Goal: Task Accomplishment & Management: Manage account settings

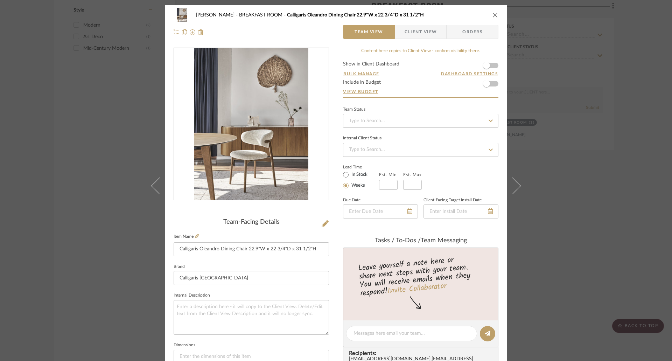
click at [497, 16] on div "[PERSON_NAME] BREAKFAST ROOM Calligaris Oleandro Dining Chair 22.9"W x 22 3/4"D…" at bounding box center [336, 23] width 342 height 37
click at [494, 15] on icon "close" at bounding box center [496, 15] width 6 height 6
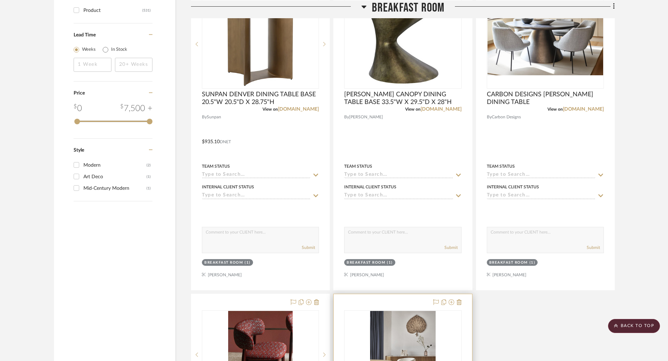
scroll to position [876, 0]
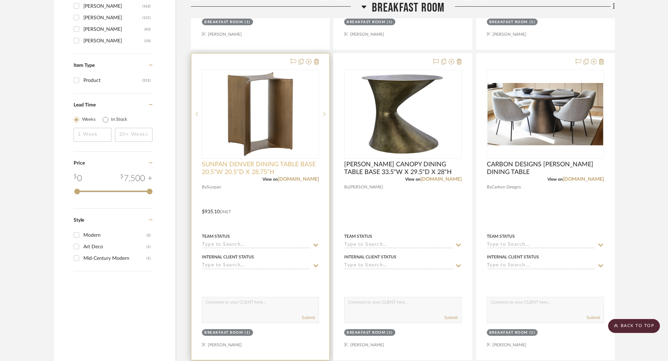
click at [283, 166] on span "SUNPAN DENVER DINING TABLE BASE 20.5"W 20.5"D X 28.75"H" at bounding box center [260, 168] width 117 height 15
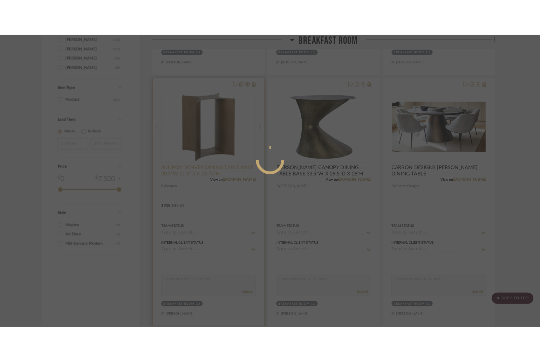
scroll to position [0, 0]
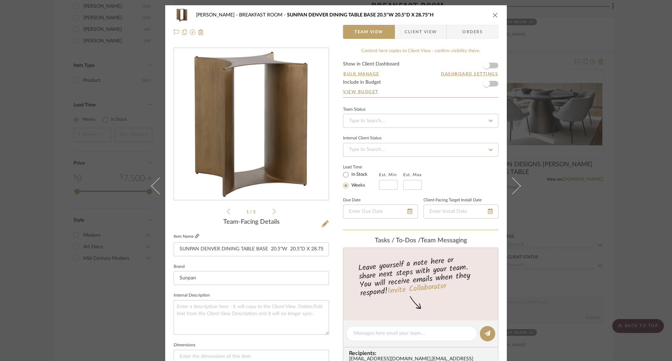
click at [195, 235] on icon at bounding box center [197, 236] width 4 height 4
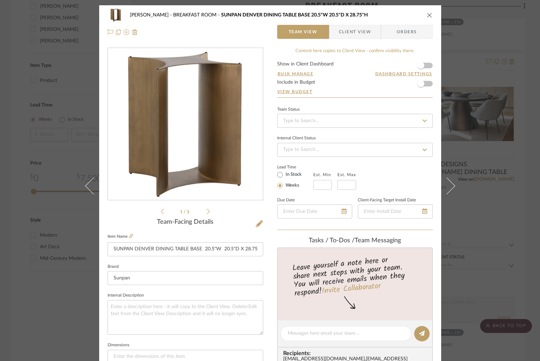
click at [429, 16] on icon "close" at bounding box center [430, 15] width 6 height 6
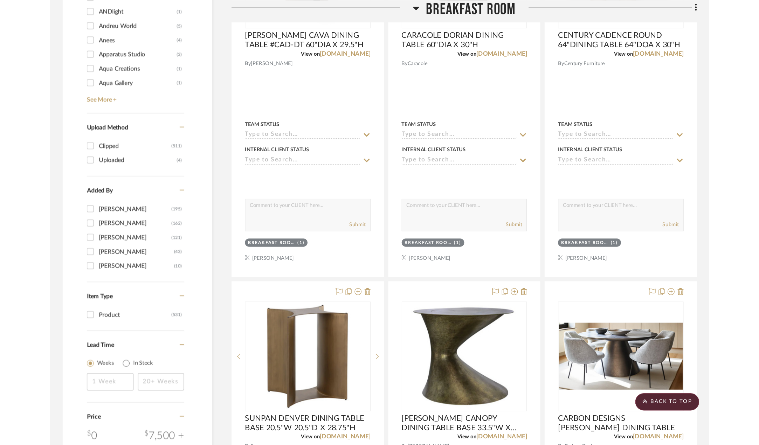
scroll to position [560, 0]
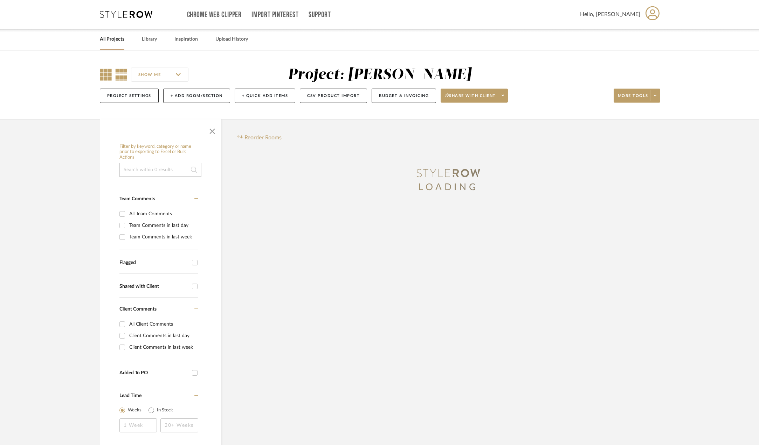
click at [103, 74] on icon at bounding box center [106, 75] width 12 height 12
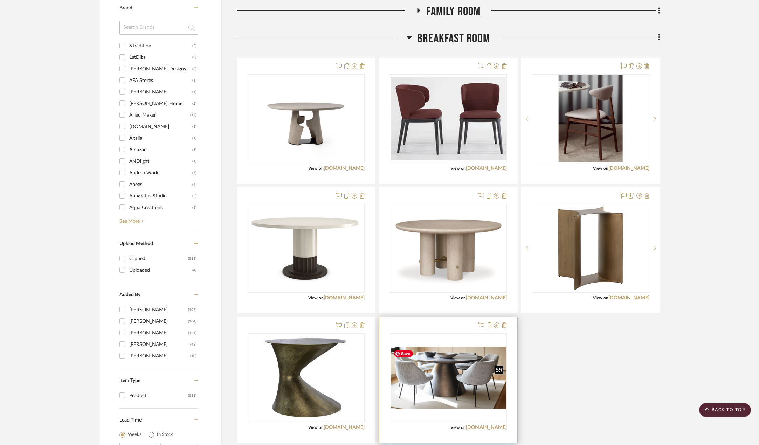
scroll to position [630, 0]
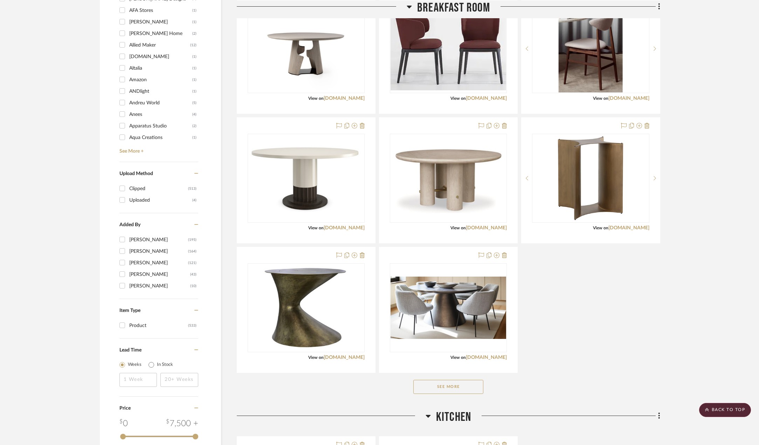
click at [467, 387] on button "See More" at bounding box center [448, 387] width 70 height 14
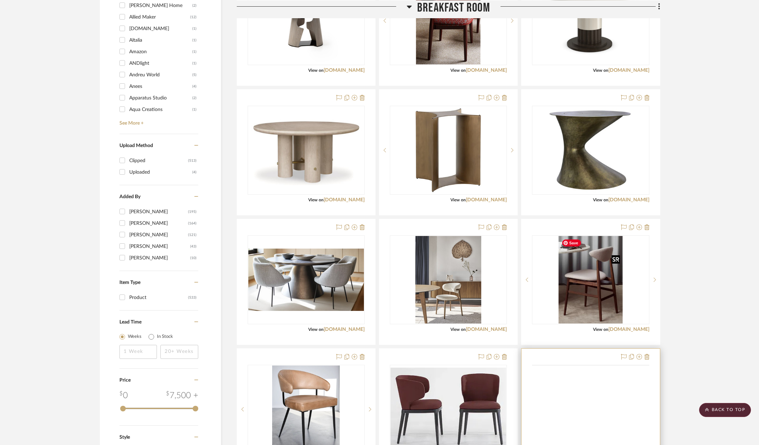
scroll to position [728, 0]
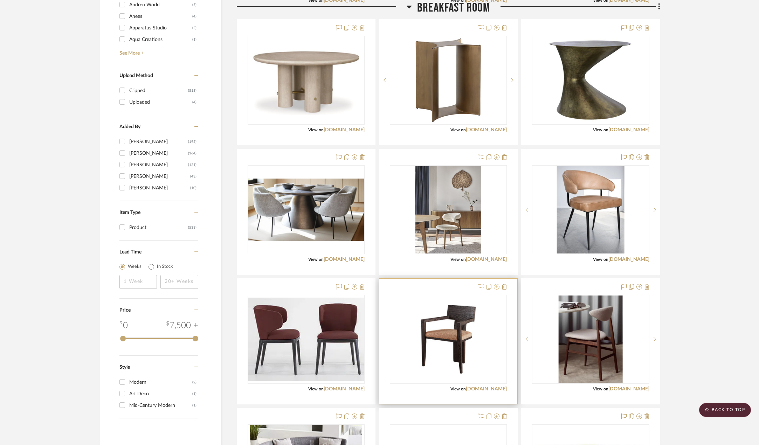
click at [497, 289] on icon at bounding box center [497, 287] width 6 height 6
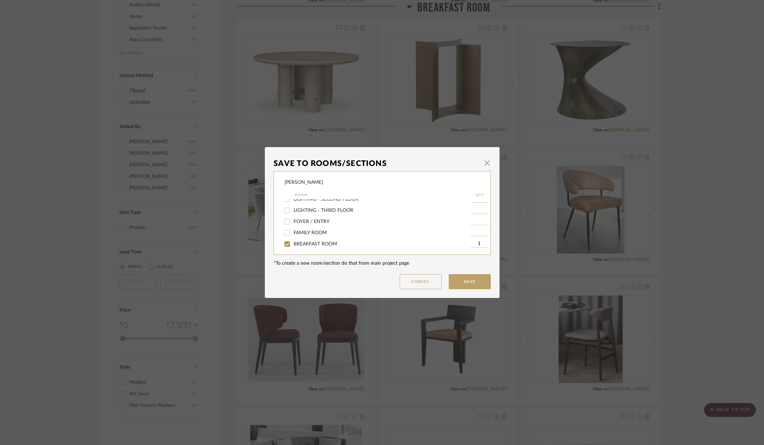
scroll to position [175, 0]
click at [306, 233] on span "DINING ROOM" at bounding box center [310, 231] width 35 height 5
click at [293, 233] on input "DINING ROOM" at bounding box center [287, 231] width 11 height 11
checkbox input "true"
type input "1"
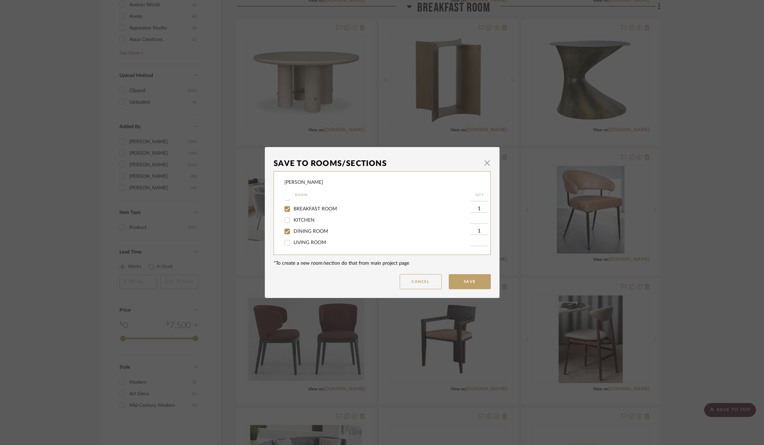
click at [310, 208] on span "BREAKFAST ROOM" at bounding box center [314, 209] width 43 height 5
click at [293, 208] on input "BREAKFAST ROOM" at bounding box center [287, 208] width 11 height 11
checkbox input "false"
click at [468, 283] on button "Save" at bounding box center [470, 281] width 42 height 15
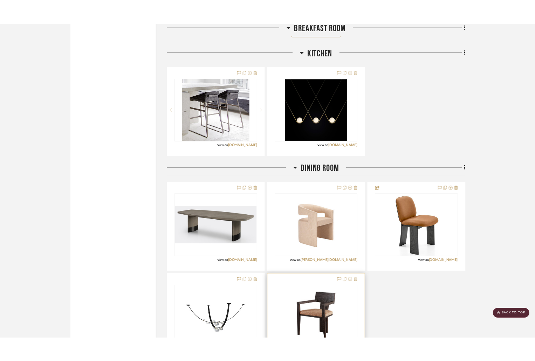
scroll to position [1534, 0]
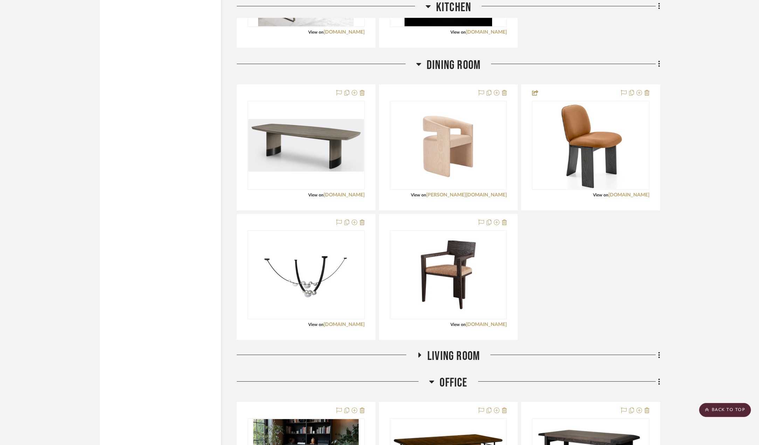
click at [574, 268] on div "HOLLY HUNT DIPLOMAT DINING TABLE #DIPO-DT 112"W X 48"D X 29.5"H View on hollyhu…" at bounding box center [448, 212] width 423 height 256
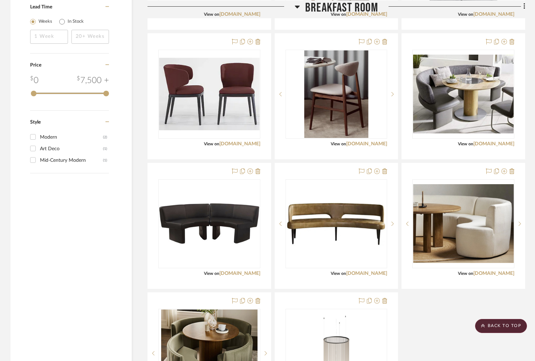
scroll to position [904, 0]
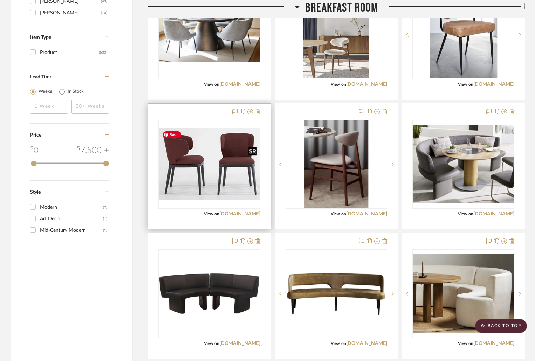
click at [249, 180] on img "0" at bounding box center [209, 164] width 101 height 72
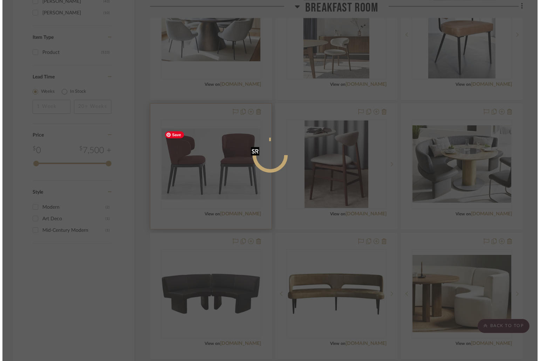
scroll to position [0, 0]
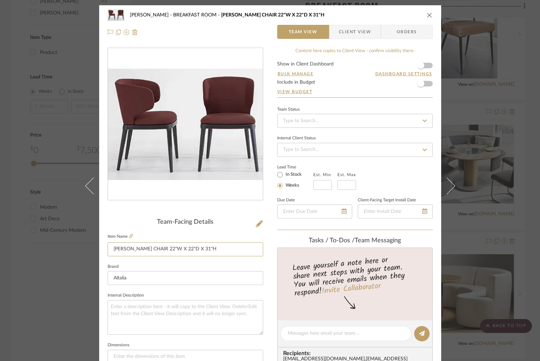
drag, startPoint x: 230, startPoint y: 249, endPoint x: 65, endPoint y: 246, distance: 165.0
click at [65, 246] on div "Chernawsky BREAKFAST ROOM BOBALDO JOY DINING CHAIR 22"W X 22"D X 31"H Team View…" at bounding box center [270, 180] width 540 height 361
click at [130, 234] on link at bounding box center [131, 237] width 4 height 6
click at [118, 248] on input "BOBALDO JOY DINING CHAIR 22"W X 22"D X 31"H" at bounding box center [185, 249] width 155 height 14
click at [120, 248] on input "BOBALDO JOY DINING CHAIR 22"W X 22"D X 31"H" at bounding box center [185, 249] width 155 height 14
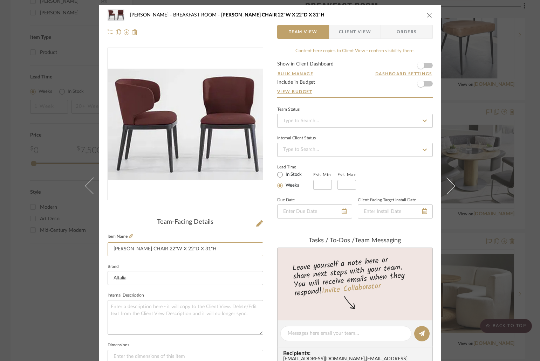
type input "BONALDO JOY DINING CHAIR 22"W X 22"D X 31"H"
click at [427, 13] on icon "close" at bounding box center [430, 15] width 6 height 6
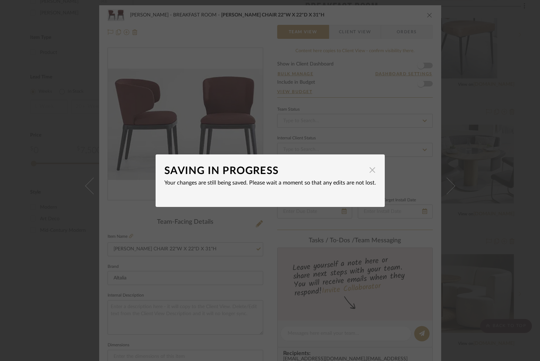
click at [366, 173] on span "button" at bounding box center [372, 170] width 14 height 14
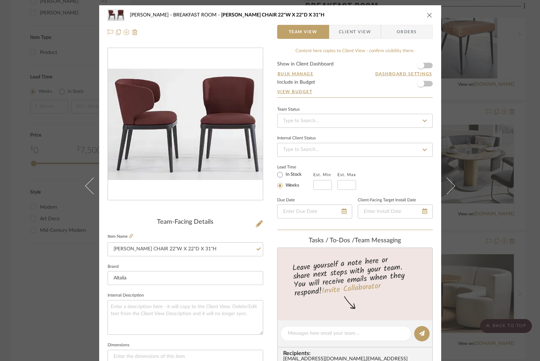
click at [427, 15] on icon "close" at bounding box center [430, 15] width 6 height 6
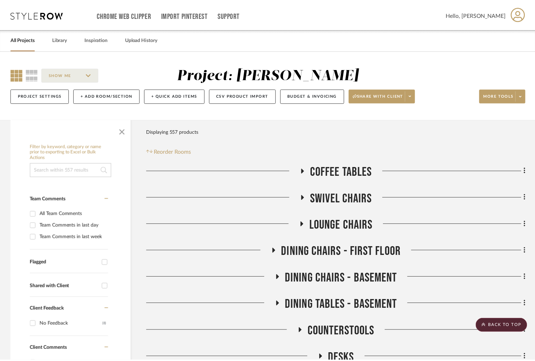
scroll to position [904, 0]
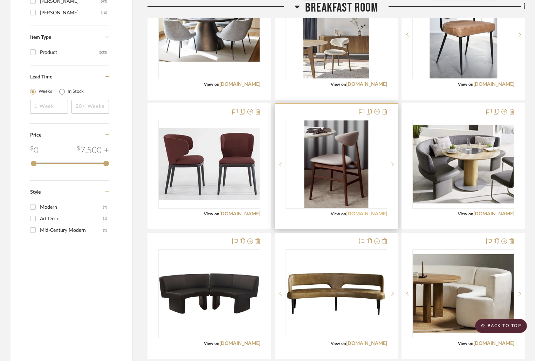
click at [372, 214] on link "gubi.com" at bounding box center [366, 214] width 41 height 5
click at [347, 182] on img "0" at bounding box center [336, 164] width 64 height 88
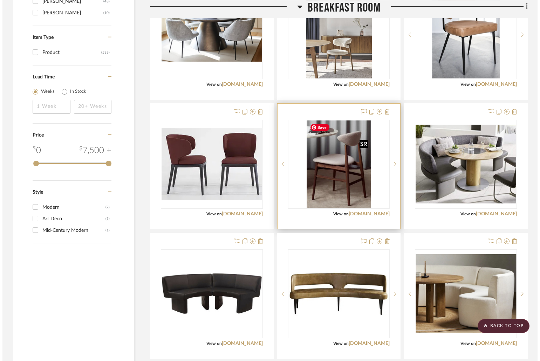
scroll to position [0, 0]
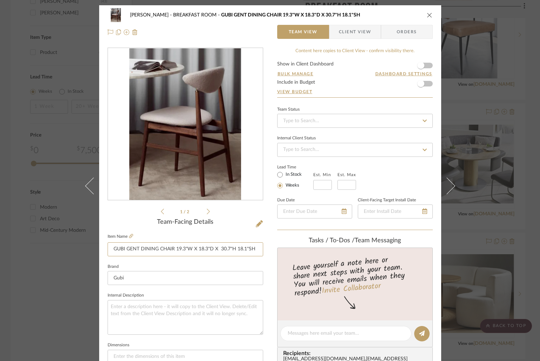
drag, startPoint x: 253, startPoint y: 247, endPoint x: 103, endPoint y: 243, distance: 149.6
click at [103, 243] on div "Chernawsky BREAKFAST ROOM GUBI GENT DINING CHAIR 19.3"W X 18.3"D X 30.7"H 18.1"…" at bounding box center [270, 328] width 342 height 647
click at [429, 13] on icon "close" at bounding box center [430, 15] width 6 height 6
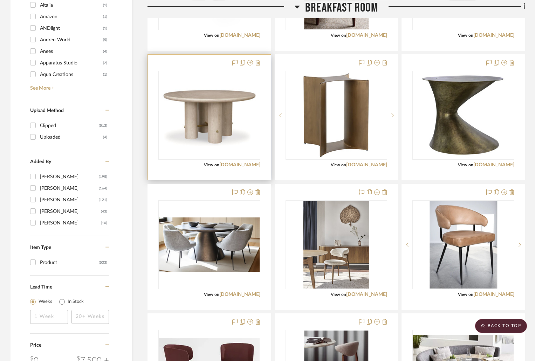
scroll to position [588, 0]
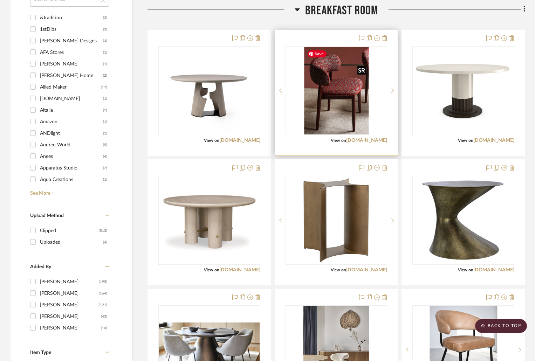
click at [350, 119] on img "0" at bounding box center [336, 91] width 64 height 88
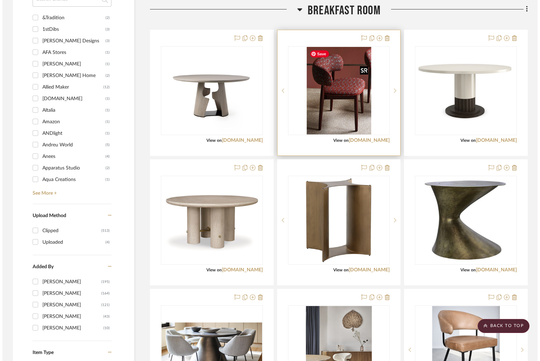
scroll to position [0, 0]
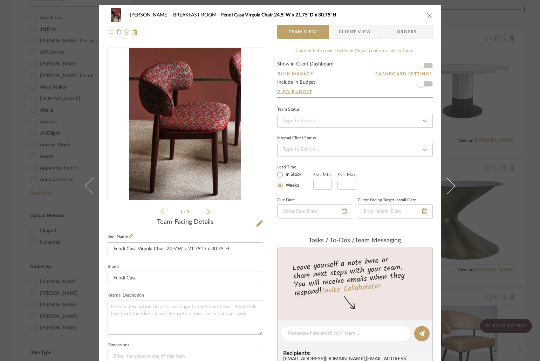
click at [131, 234] on fieldset "Item Name Fendi Casa Virgola Chair 24.5"W x 21.75"D x 30.75"H" at bounding box center [185, 244] width 155 height 25
click at [129, 234] on icon at bounding box center [131, 236] width 4 height 4
